Goal: Find specific page/section: Find specific page/section

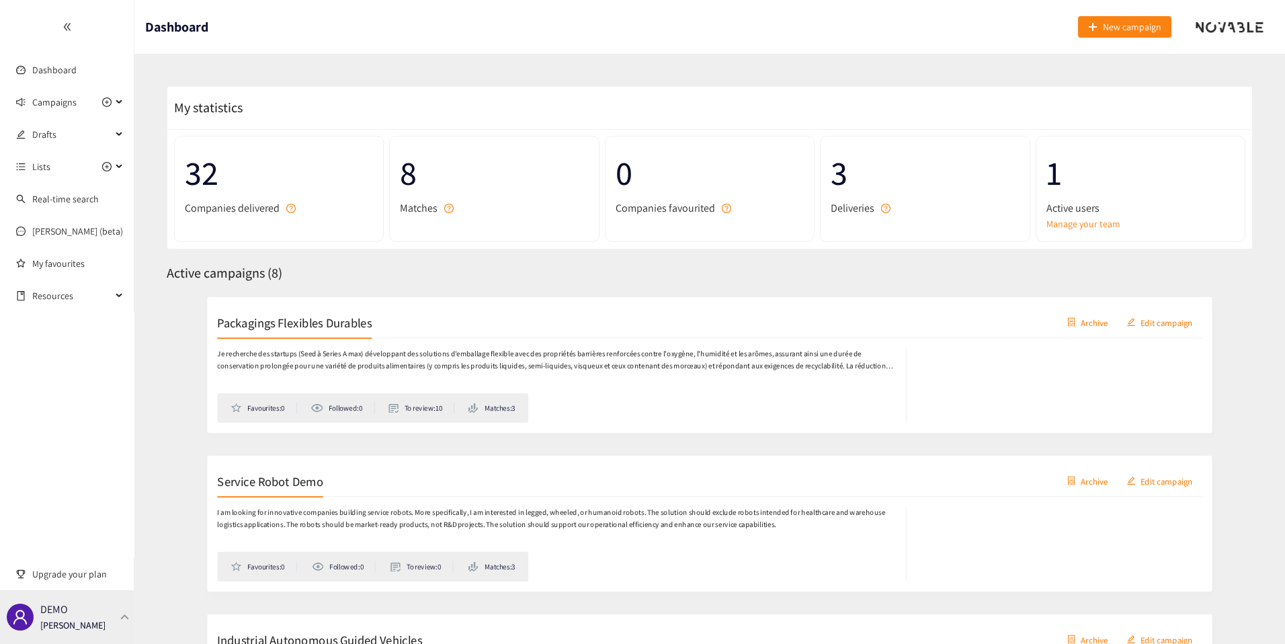
click at [91, 608] on div "DEMO [PERSON_NAME]" at bounding box center [72, 617] width 65 height 20
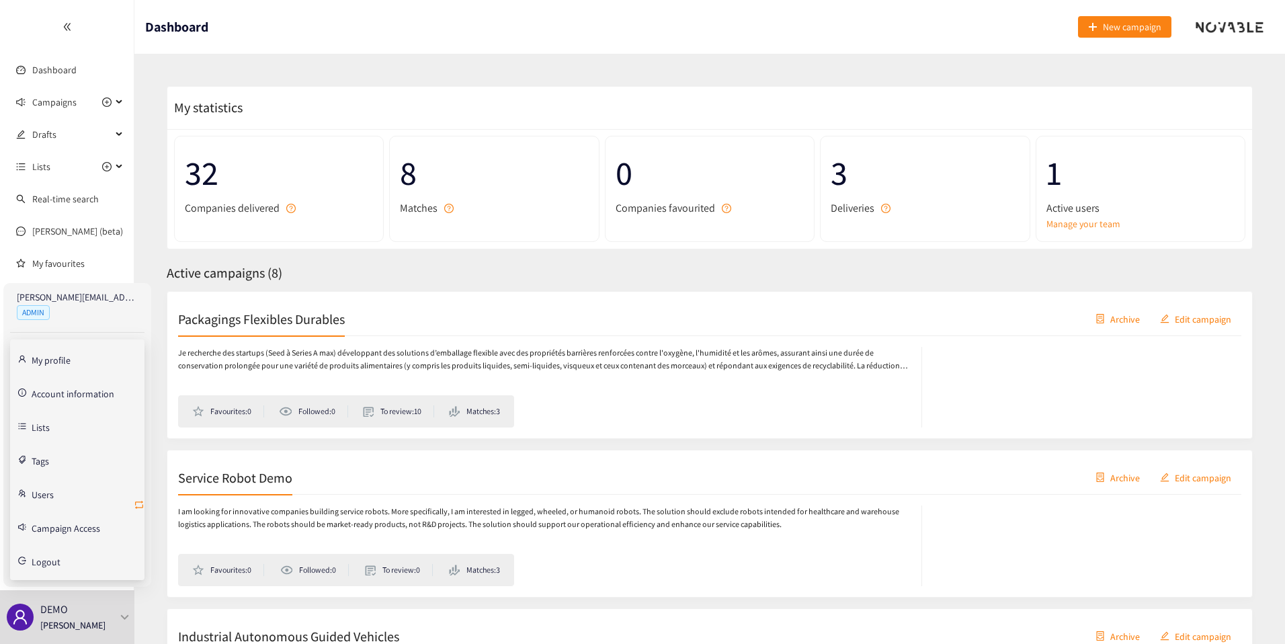
click at [138, 503] on icon "retweet" at bounding box center [139, 504] width 11 height 11
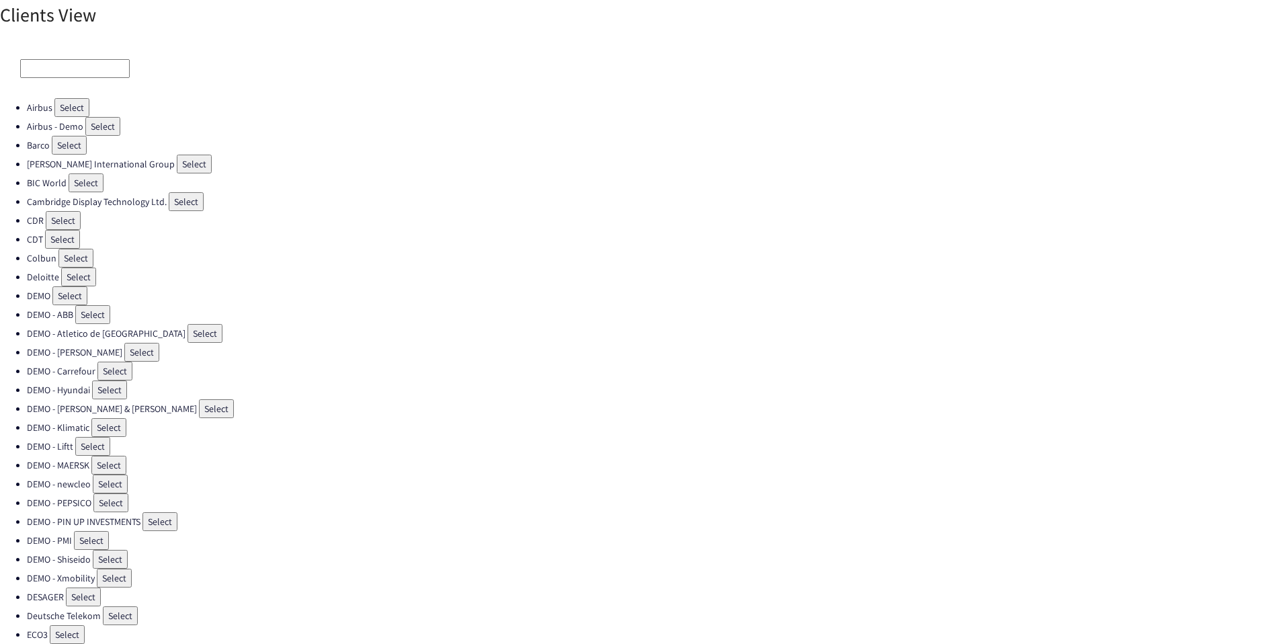
click at [65, 67] on input at bounding box center [75, 68] width 110 height 19
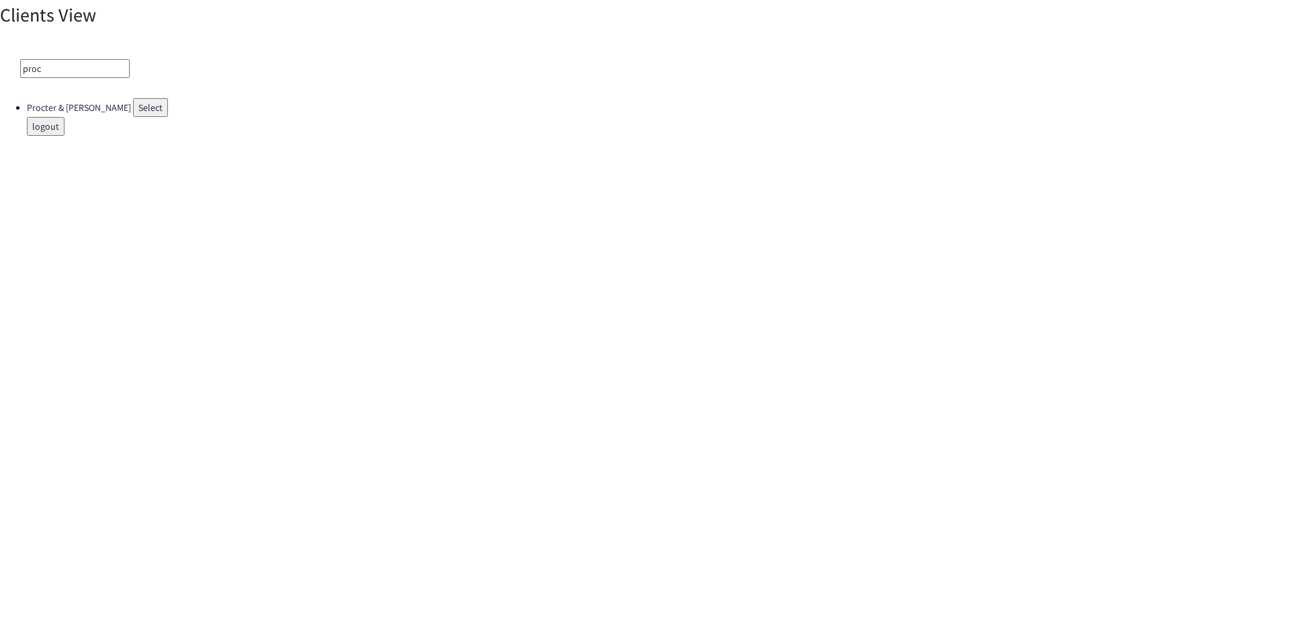
type input "proc"
click at [133, 100] on button "Select" at bounding box center [150, 107] width 35 height 19
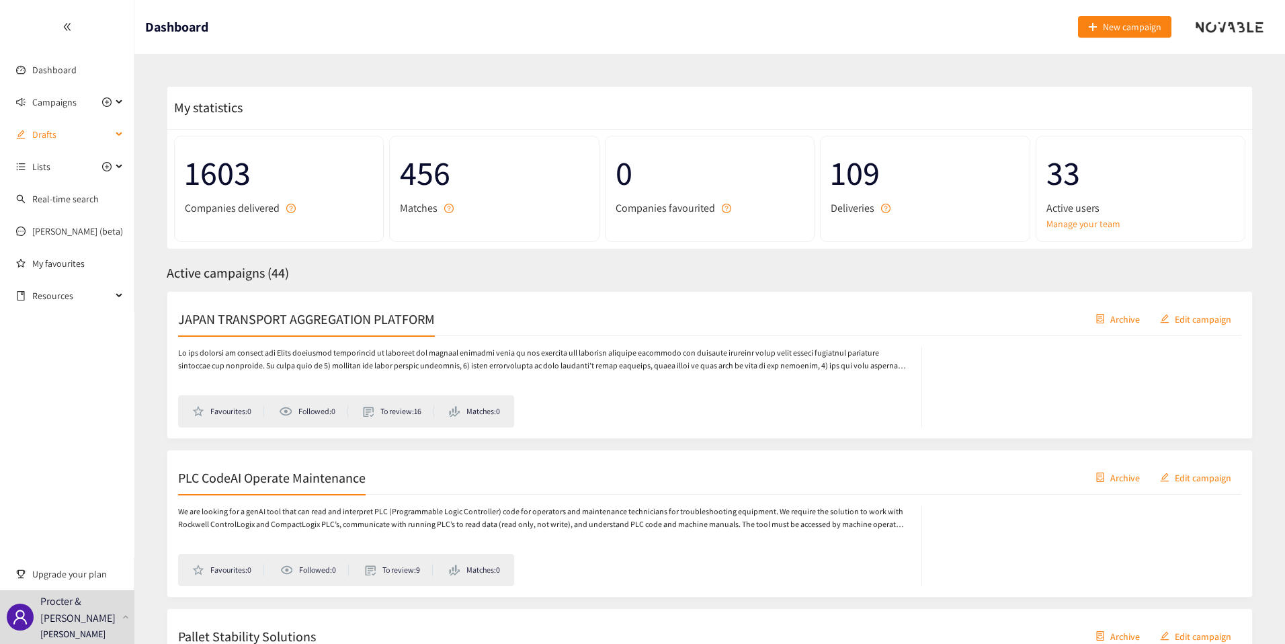
click at [58, 143] on span "Drafts" at bounding box center [71, 134] width 79 height 27
click at [54, 162] on link "ATLUL -[GEOGRAPHIC_DATA]" at bounding box center [88, 167] width 113 height 12
